Goal: Task Accomplishment & Management: Manage account settings

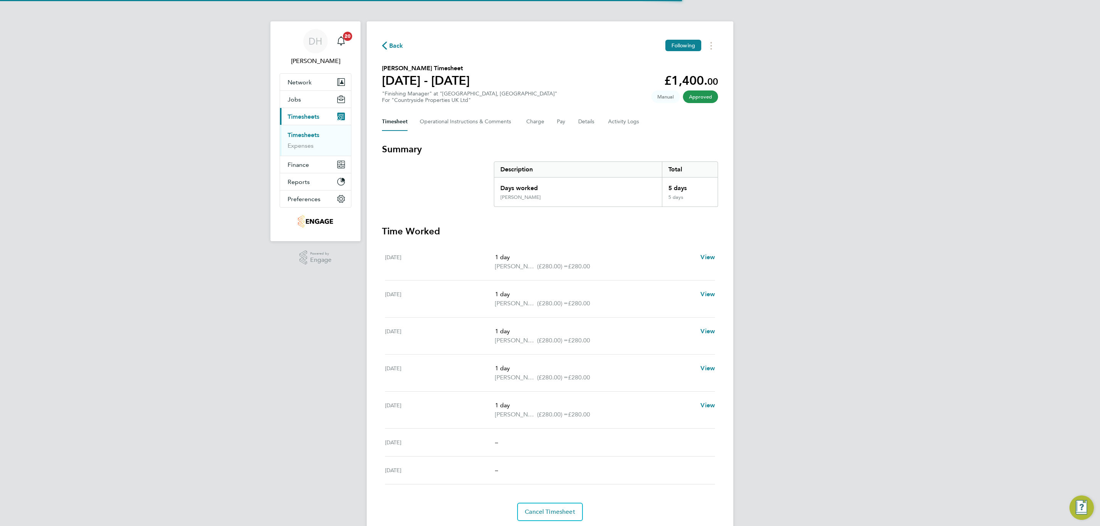
click at [293, 402] on div "DH [PERSON_NAME] Notifications 20 Applications: Network Team Members Businesses…" at bounding box center [550, 276] width 1100 height 552
click at [188, 148] on div "DH [PERSON_NAME] Notifications 20 Applications: Network Team Members Businesses…" at bounding box center [550, 276] width 1100 height 552
click at [302, 141] on li "Timesheets" at bounding box center [316, 136] width 57 height 11
click at [301, 136] on link "Timesheets" at bounding box center [304, 134] width 32 height 7
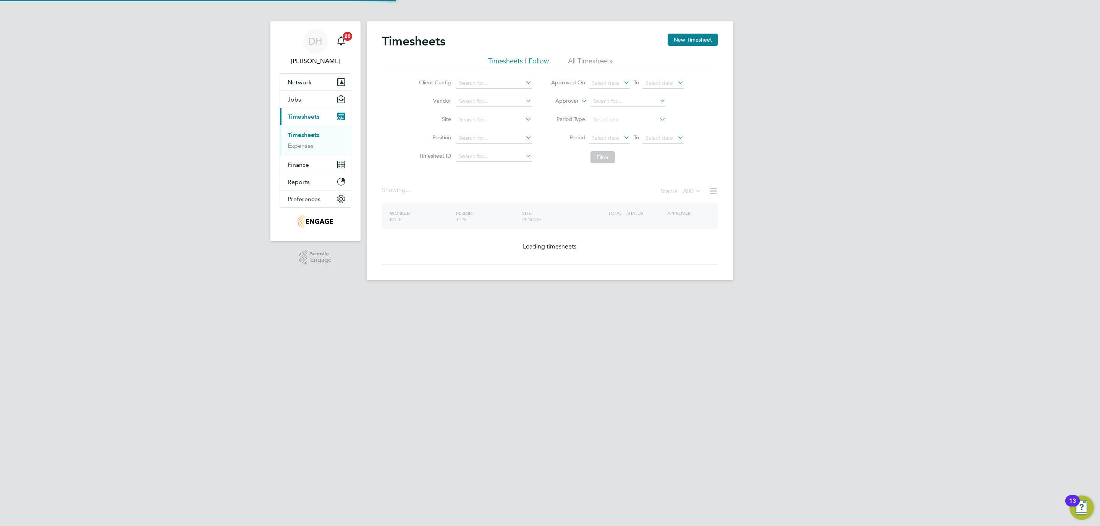
click at [959, 234] on div "DH [PERSON_NAME] Notifications 20 Applications: Network Team Members Businesses…" at bounding box center [550, 146] width 1100 height 292
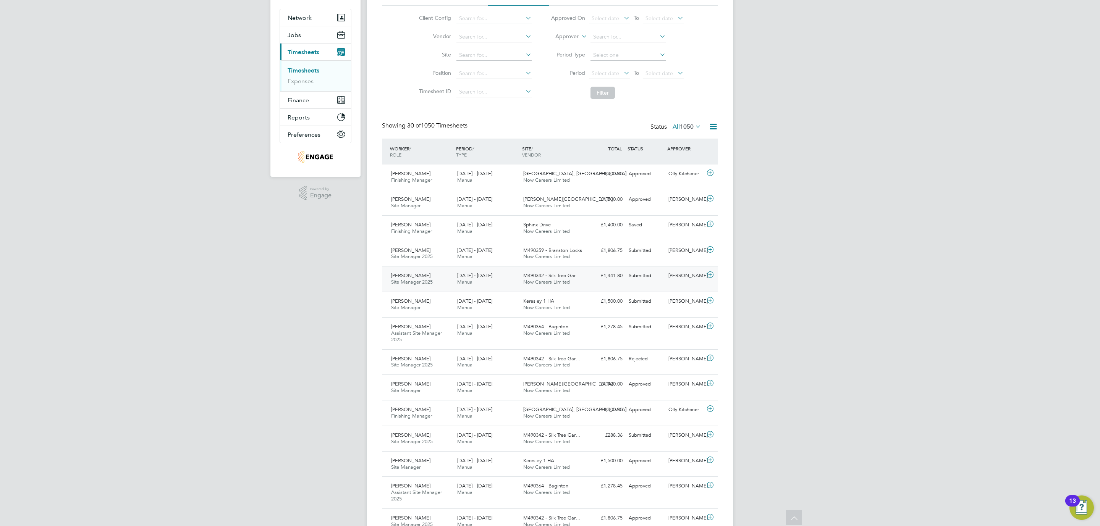
click at [442, 286] on div "[PERSON_NAME] Site Manager 2025 [DATE] - [DATE]" at bounding box center [421, 279] width 66 height 19
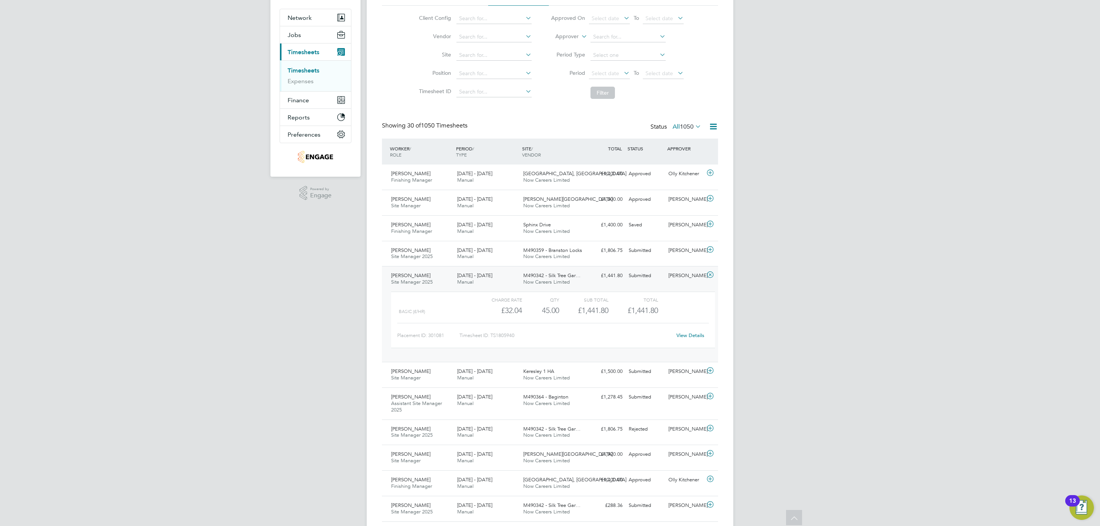
click at [687, 335] on link "View Details" at bounding box center [690, 335] width 28 height 6
click at [246, 156] on div "DH [PERSON_NAME] Notifications 20 Applications: Network Team Members Businesses…" at bounding box center [550, 508] width 1100 height 1147
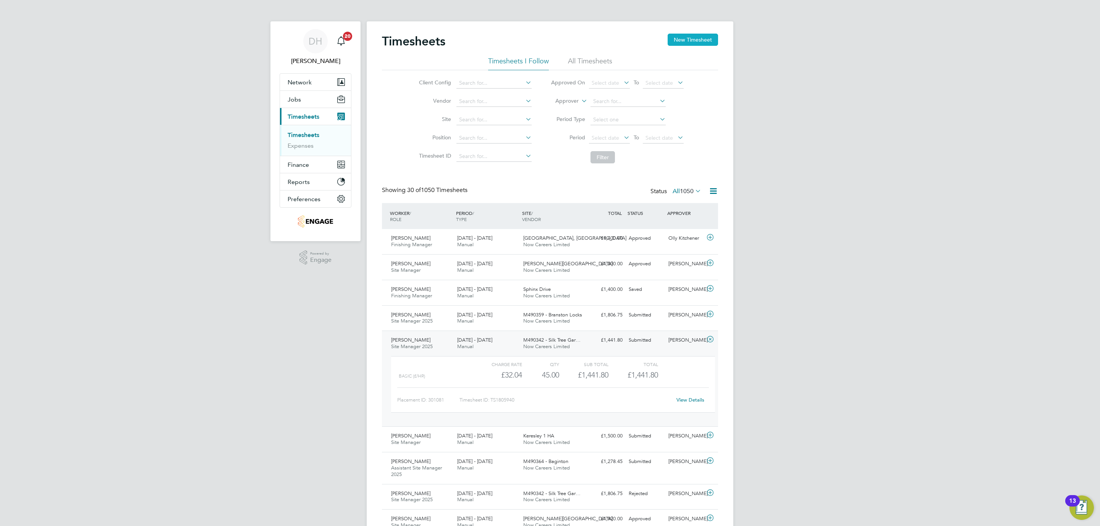
click at [677, 42] on button "New Timesheet" at bounding box center [692, 40] width 50 height 12
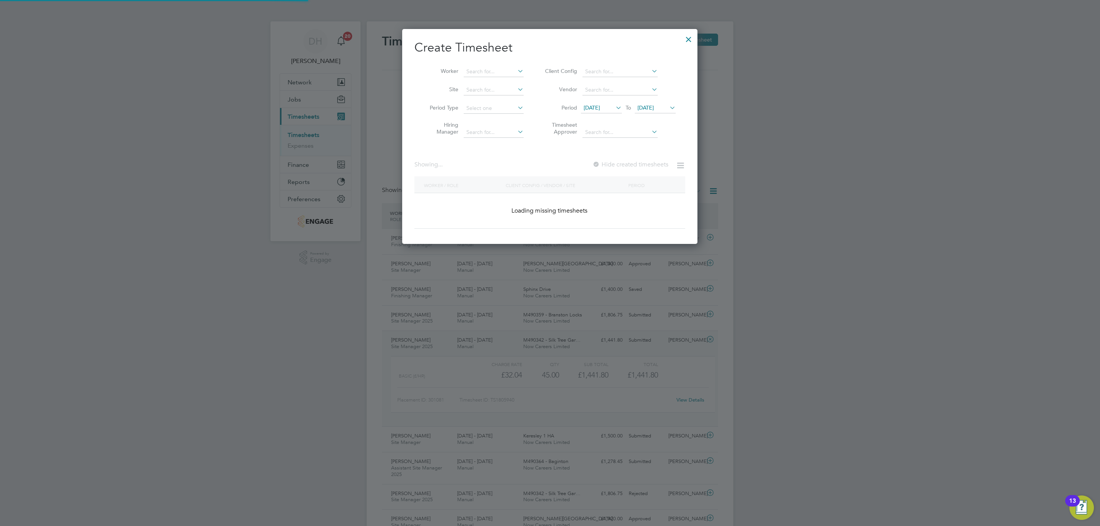
scroll to position [393, 296]
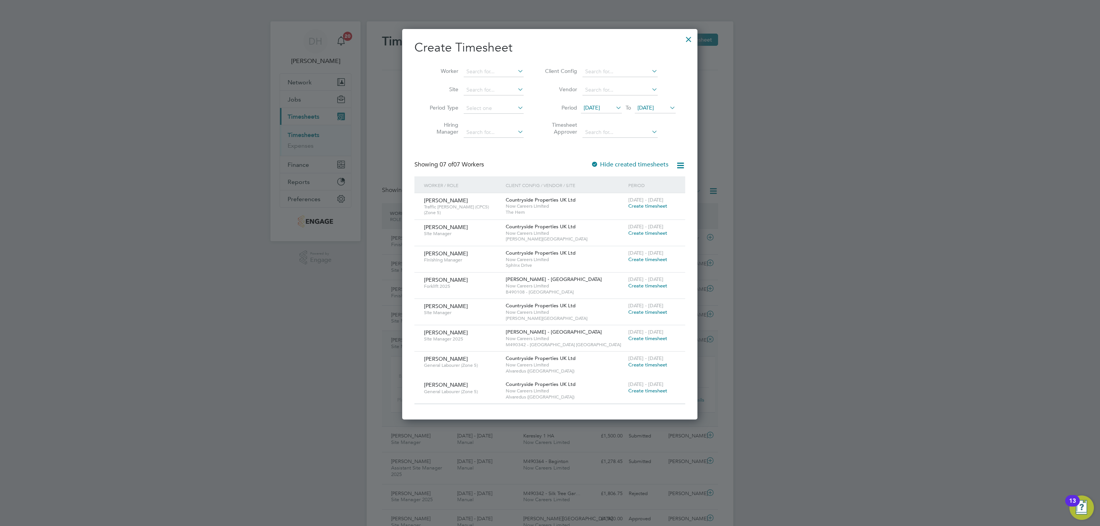
click at [691, 39] on div at bounding box center [689, 38] width 14 height 14
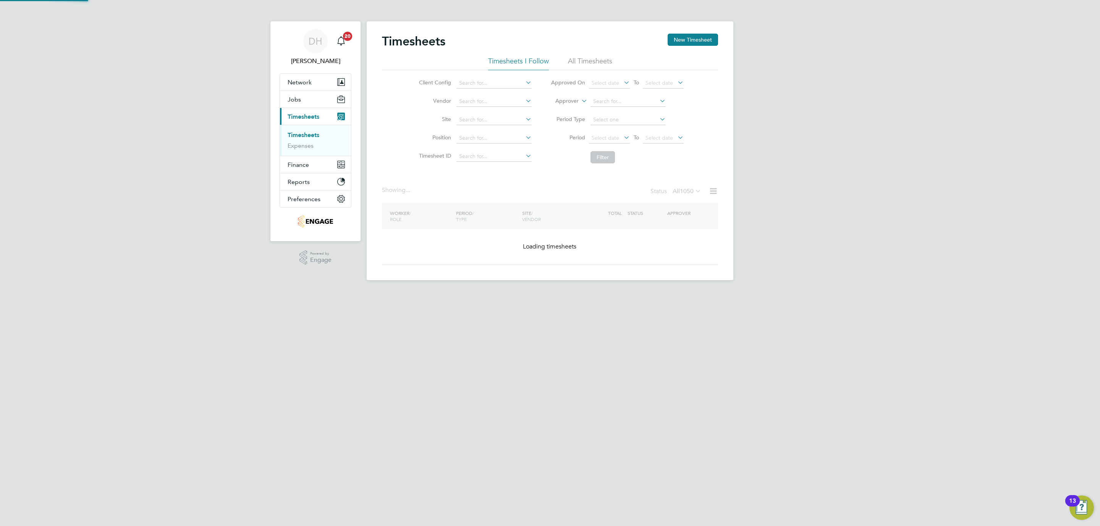
click at [852, 208] on div at bounding box center [550, 263] width 1100 height 526
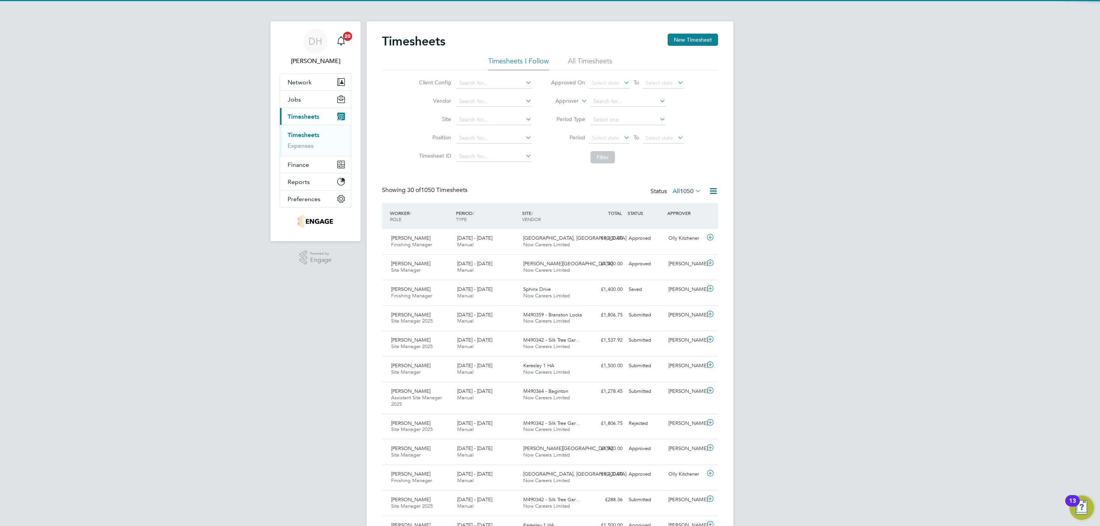
scroll to position [19, 66]
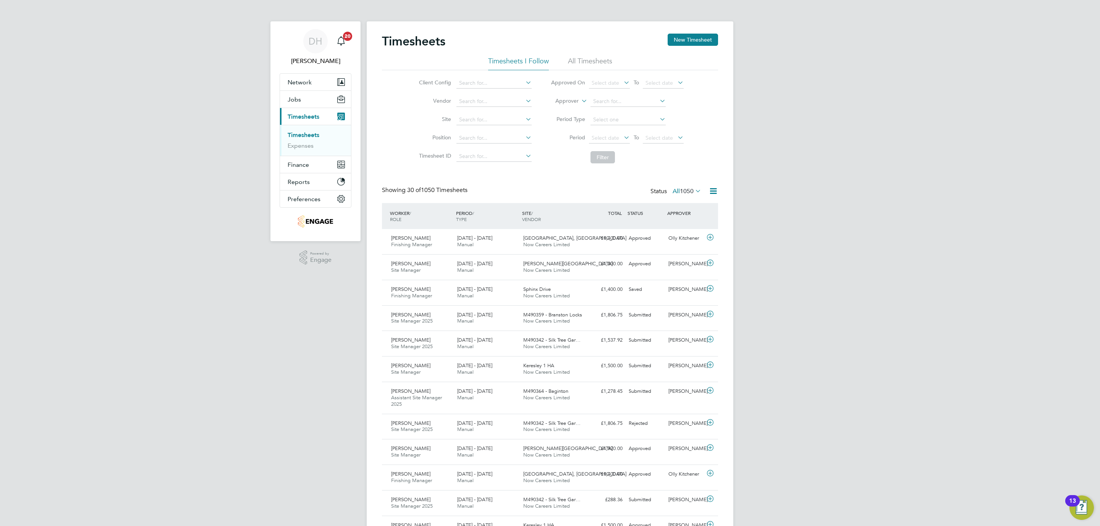
drag, startPoint x: 109, startPoint y: 344, endPoint x: 999, endPoint y: 5, distance: 953.0
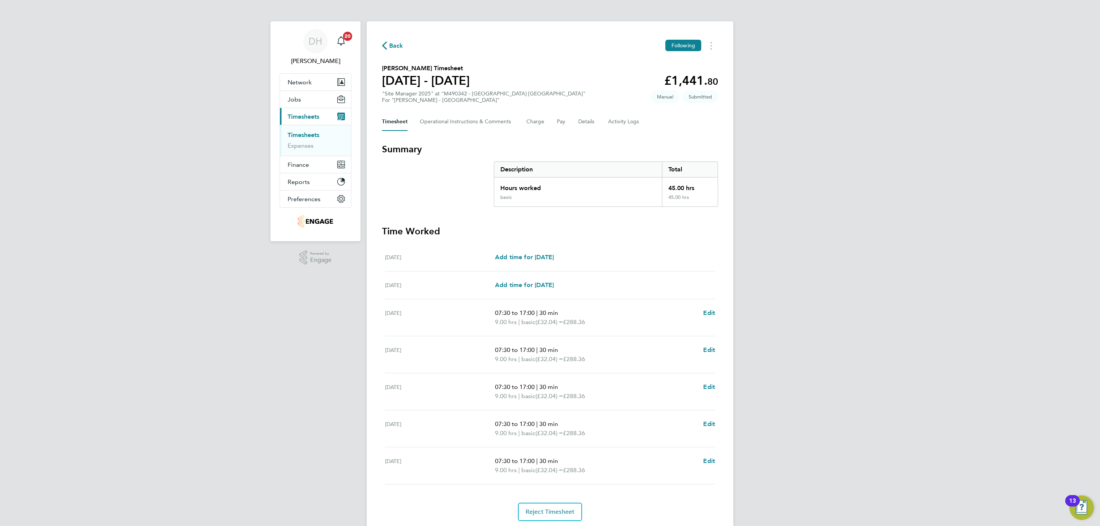
click at [257, 372] on div "DH Danielle Hughes Notifications 20 Applications: Network Team Members Business…" at bounding box center [550, 276] width 1100 height 552
click at [707, 429] on link "Edit" at bounding box center [709, 424] width 12 height 9
select select "30"
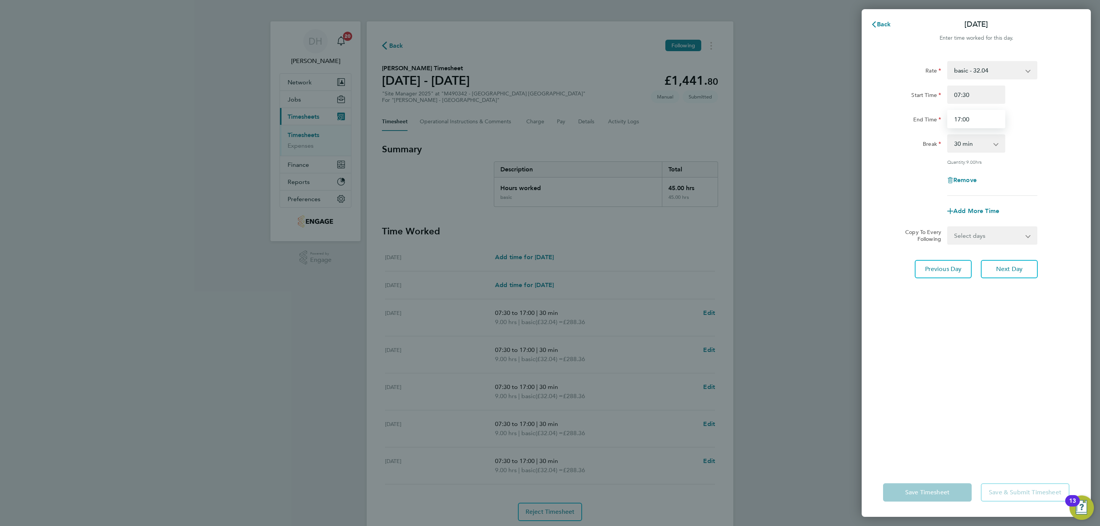
click at [973, 119] on input "17:00" at bounding box center [976, 119] width 58 height 18
drag, startPoint x: 973, startPoint y: 119, endPoint x: 924, endPoint y: 123, distance: 48.6
click at [924, 123] on div "End Time 17:00" at bounding box center [976, 119] width 192 height 18
type input "20:00"
click at [981, 293] on div "Rate basic - 32.04 Start Time 07:30 End Time 20:00 Break 0 min 15 min 30 min 45…" at bounding box center [975, 260] width 229 height 416
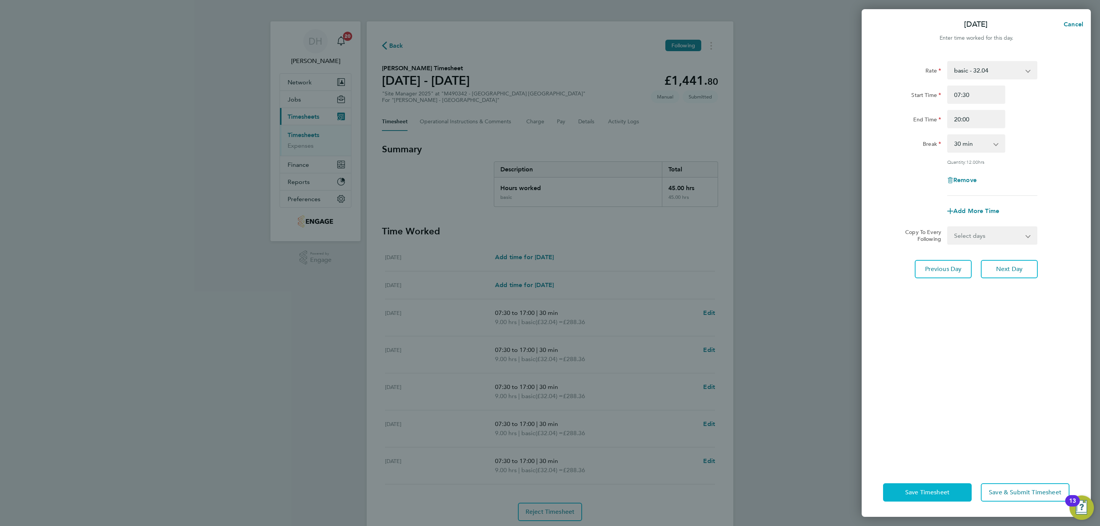
click at [928, 495] on span "Save Timesheet" at bounding box center [927, 493] width 44 height 8
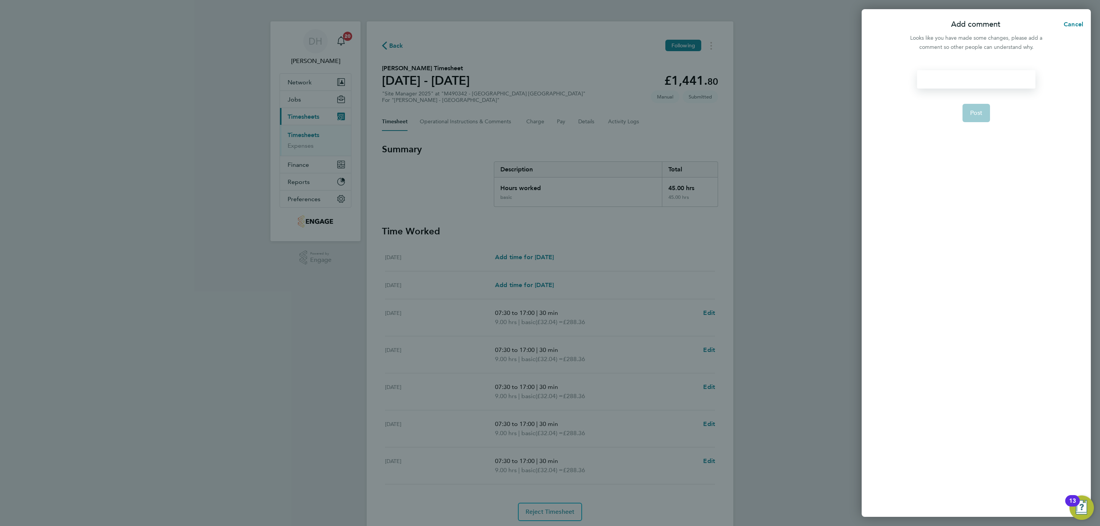
click at [955, 83] on div at bounding box center [976, 79] width 118 height 18
click at [953, 78] on div at bounding box center [976, 79] width 118 height 18
click at [977, 128] on span "Post" at bounding box center [976, 132] width 13 height 8
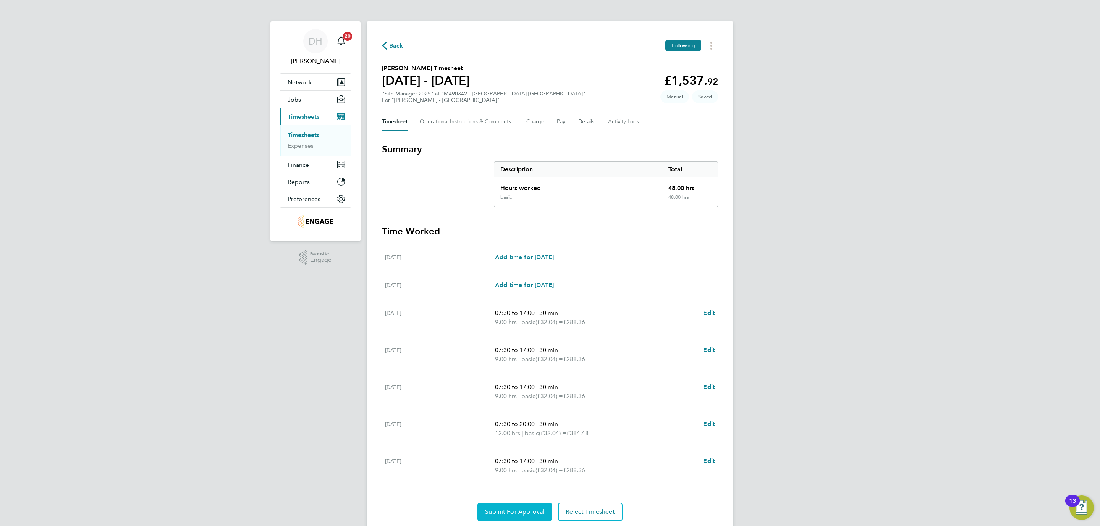
click at [505, 515] on span "Submit For Approval" at bounding box center [514, 512] width 59 height 8
